Goal: Transaction & Acquisition: Book appointment/travel/reservation

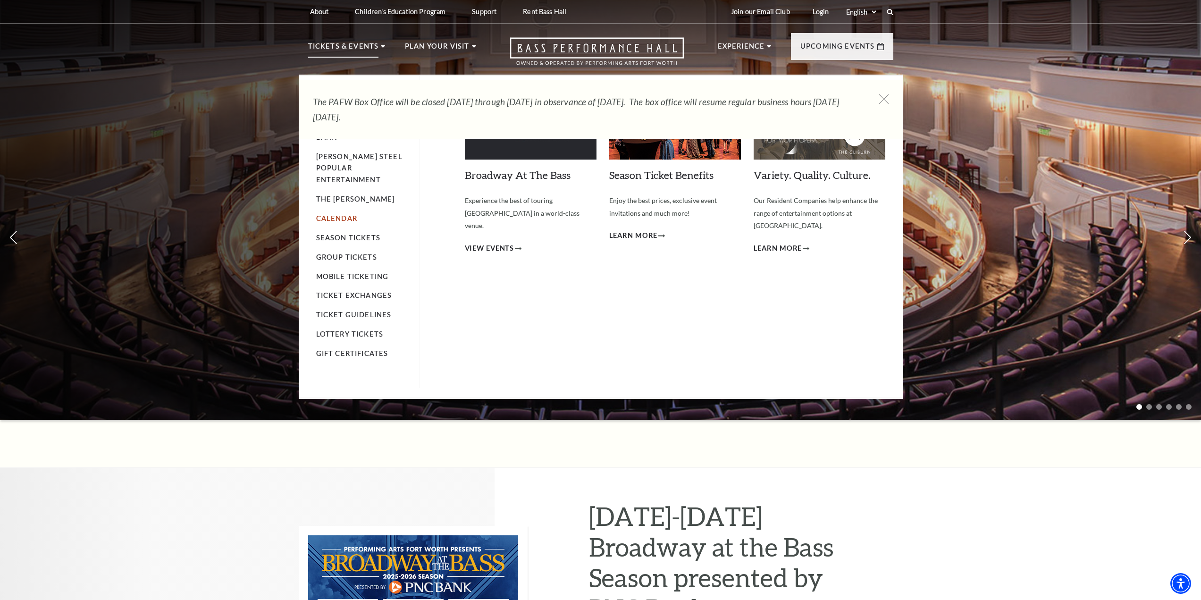
click at [350, 214] on link "Calendar" at bounding box center [336, 218] width 41 height 8
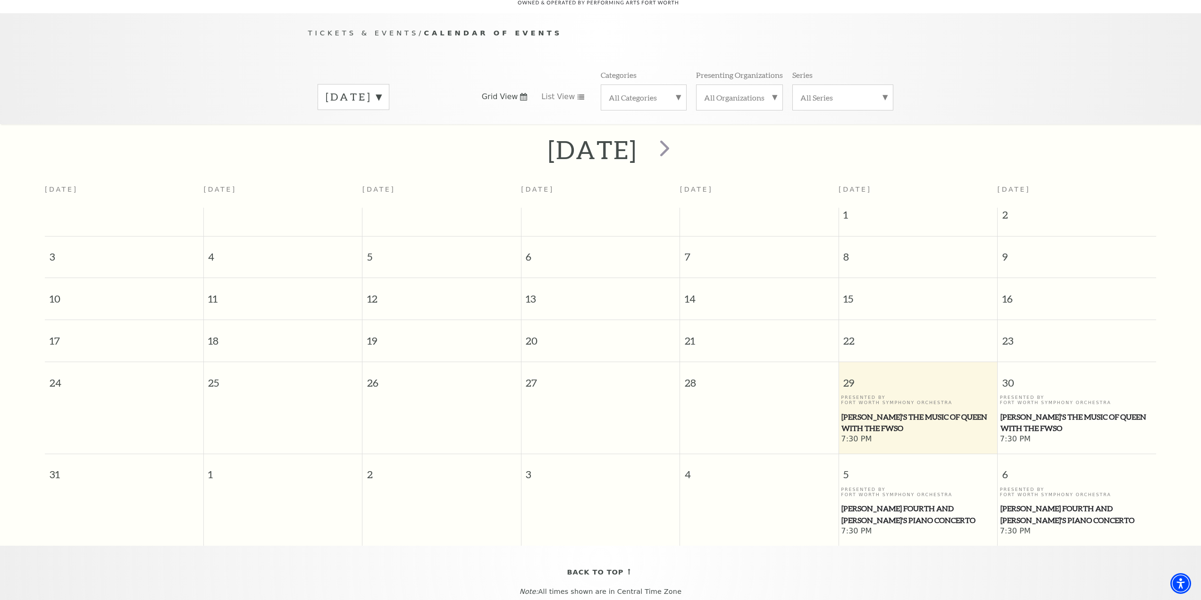
scroll to position [83, 0]
click at [1089, 409] on span "[PERSON_NAME]'s The Music of Queen with the FWSO" at bounding box center [1076, 420] width 153 height 23
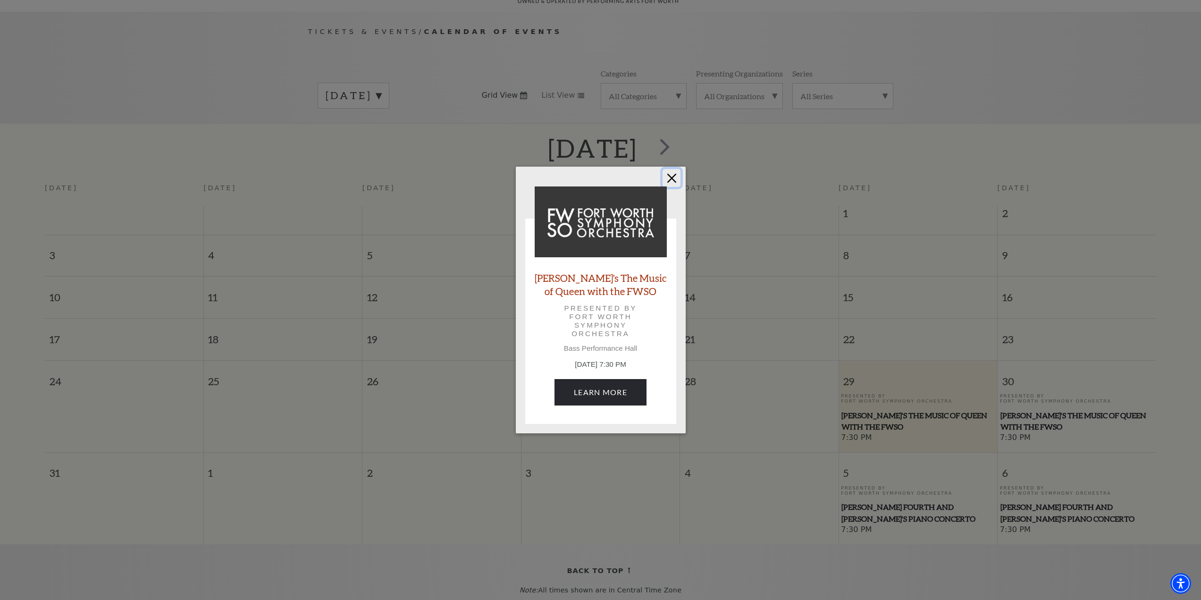
click at [671, 178] on button "Close" at bounding box center [671, 178] width 18 height 18
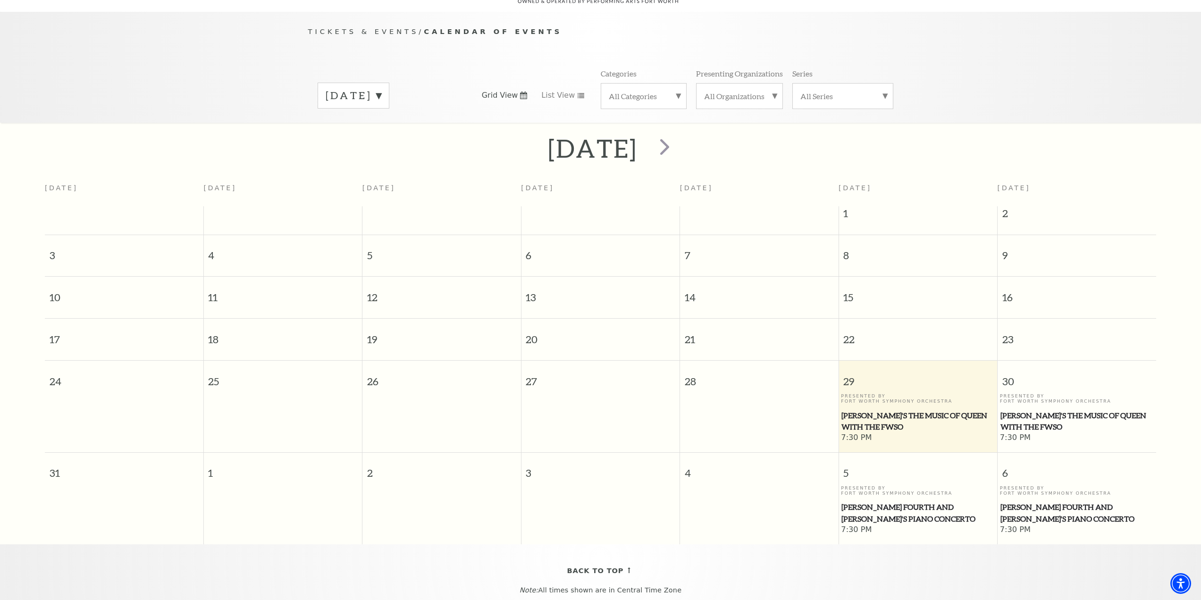
click at [1038, 409] on span "Windborne's The Music of Queen with the FWSO" at bounding box center [1076, 420] width 153 height 23
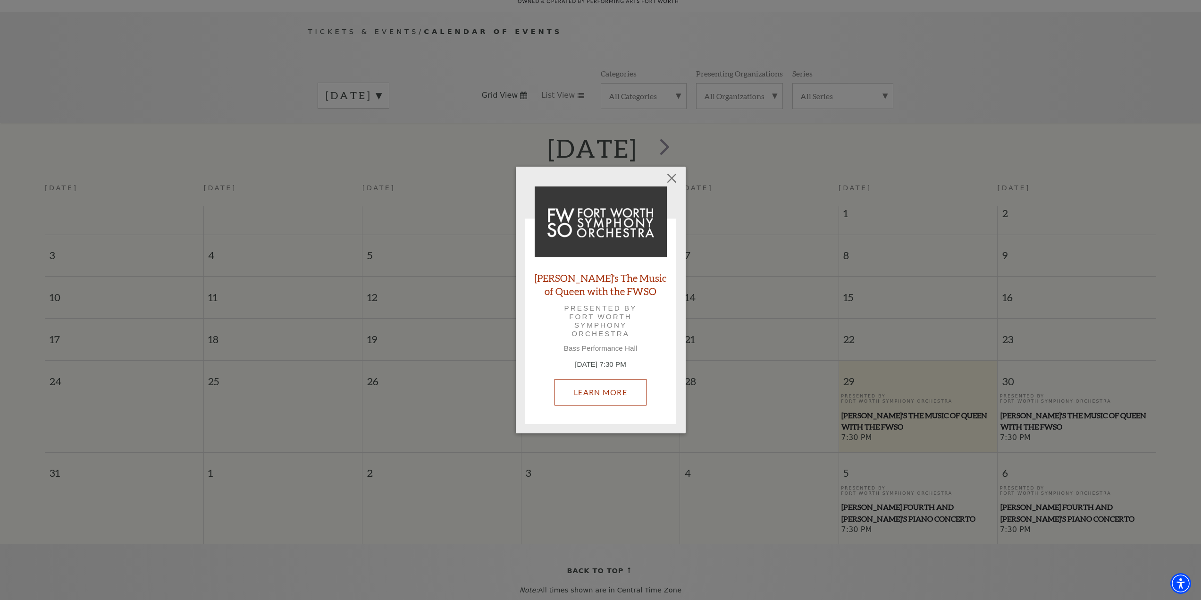
click at [625, 397] on link "Learn More" at bounding box center [600, 392] width 92 height 26
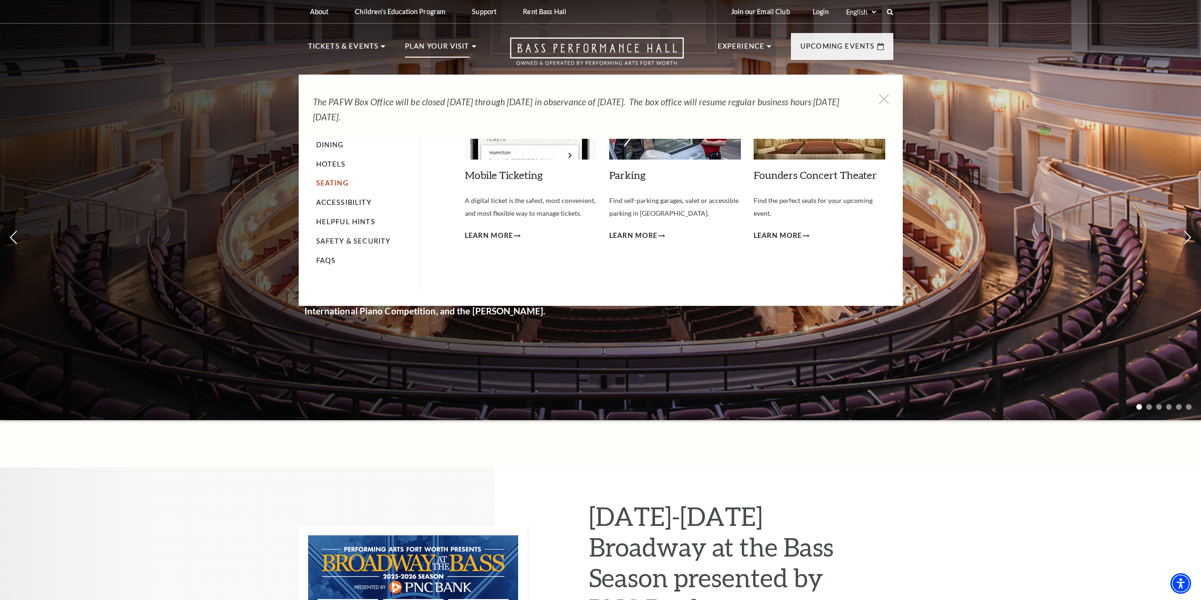
click at [335, 182] on link "Seating" at bounding box center [332, 183] width 33 height 8
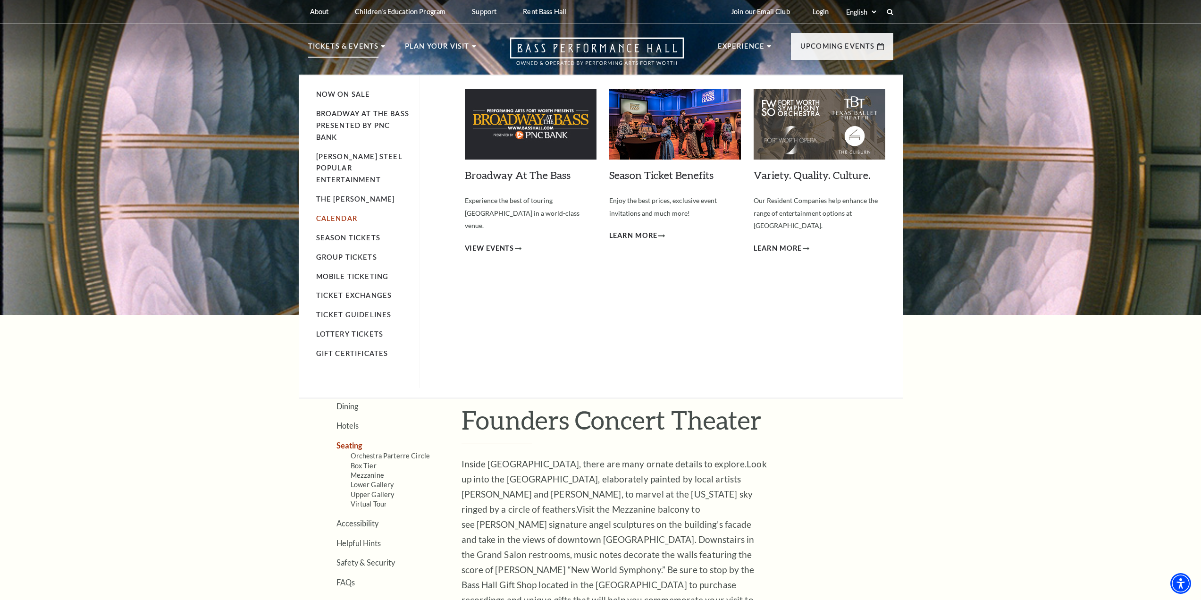
click at [332, 214] on link "Calendar" at bounding box center [336, 218] width 41 height 8
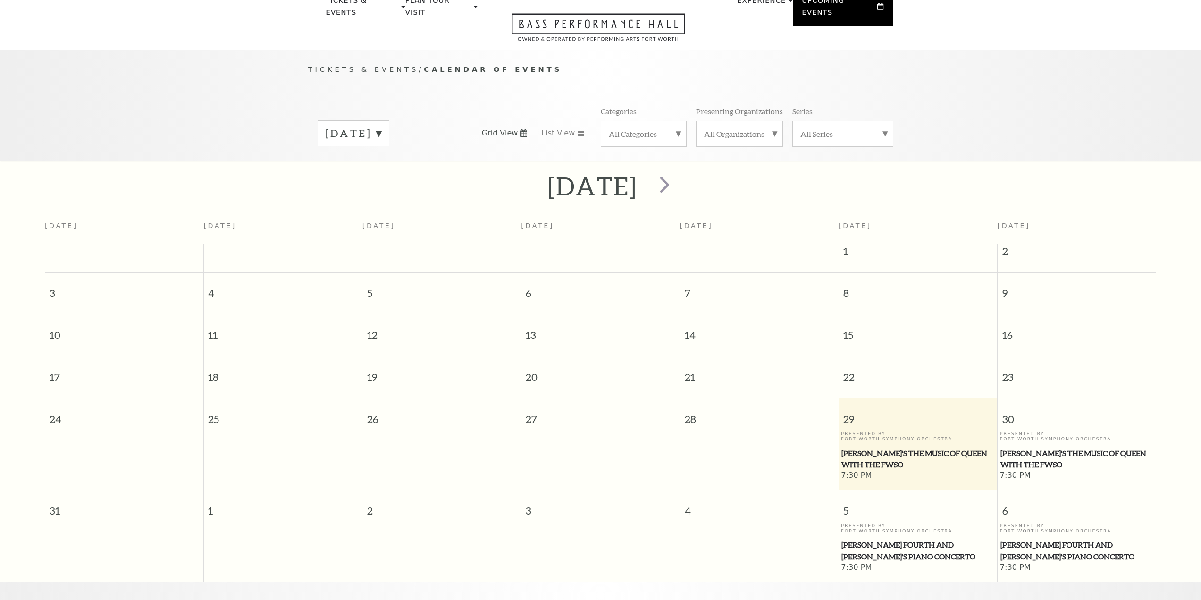
scroll to position [83, 0]
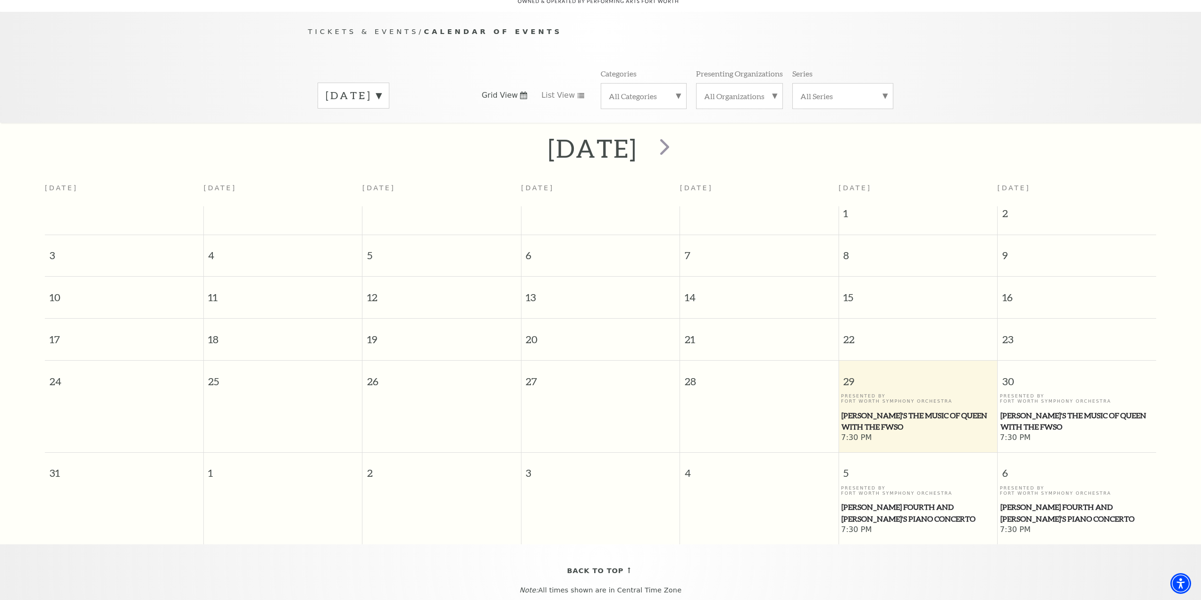
click at [1053, 413] on span "[PERSON_NAME]'s The Music of Queen with the FWSO" at bounding box center [1076, 420] width 153 height 23
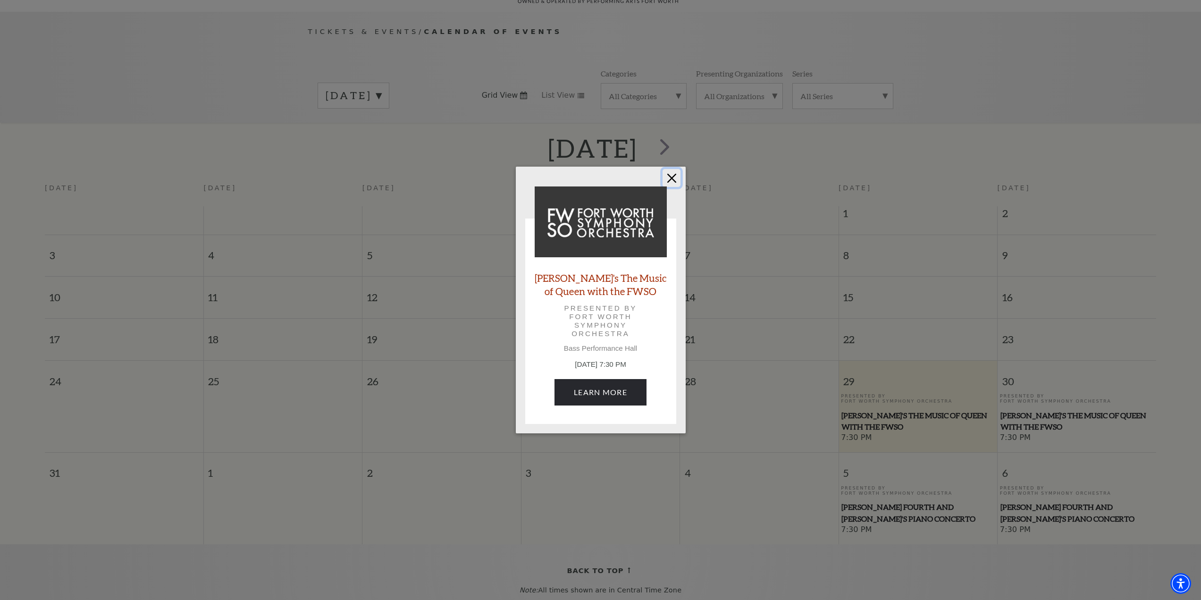
click at [673, 175] on button "Close" at bounding box center [671, 178] width 18 height 18
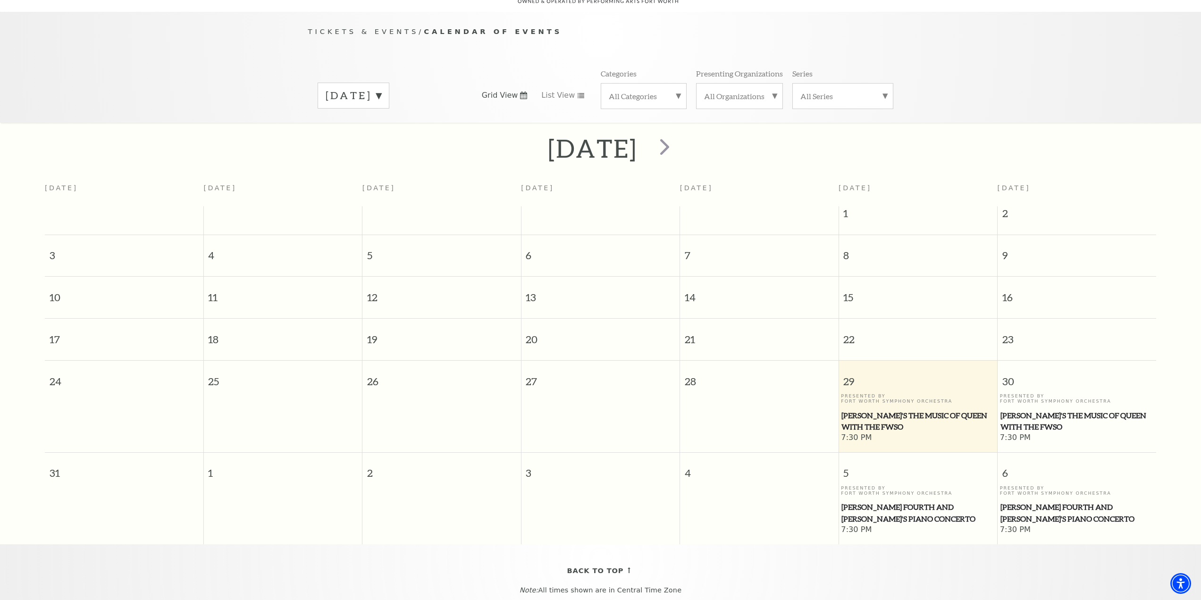
click at [1025, 414] on span "[PERSON_NAME]'s The Music of Queen with the FWSO" at bounding box center [1076, 420] width 153 height 23
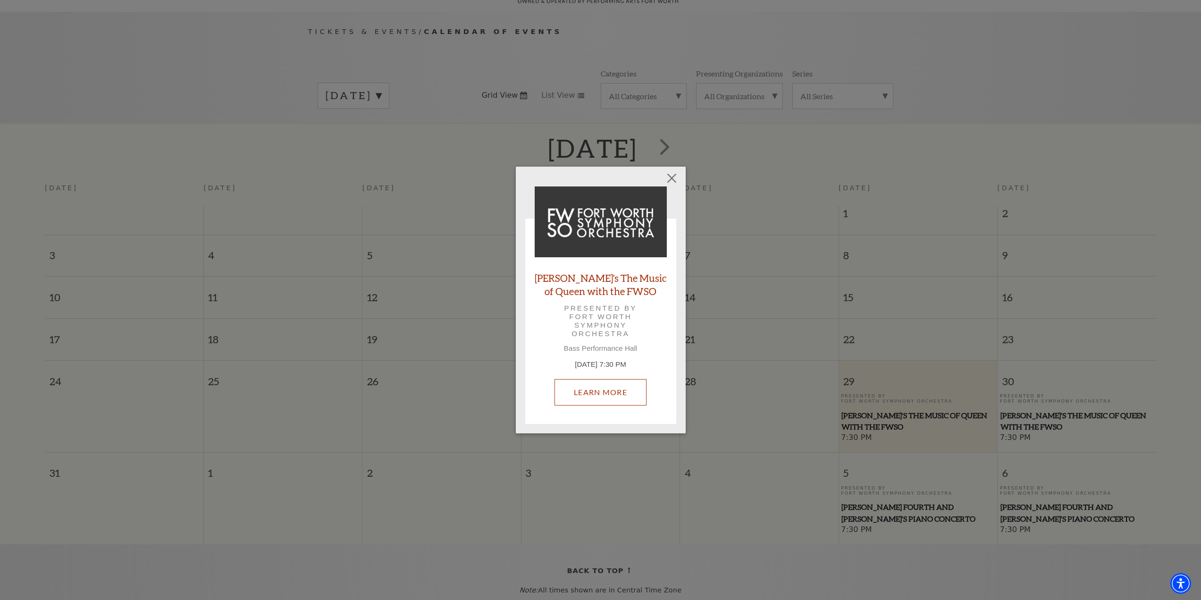
click at [605, 391] on link "Learn More" at bounding box center [600, 392] width 92 height 26
